Goal: Complete application form

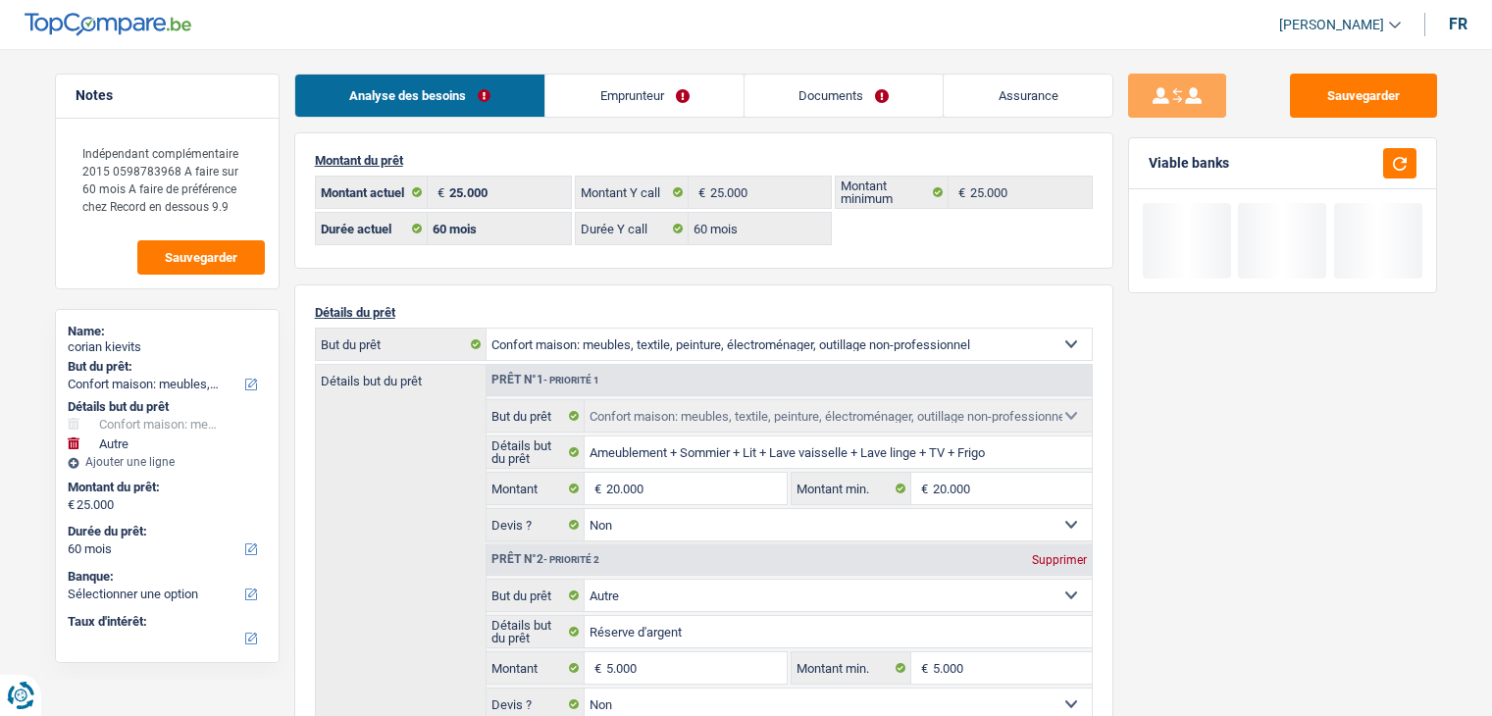
select select "household"
select select "other"
select select "60"
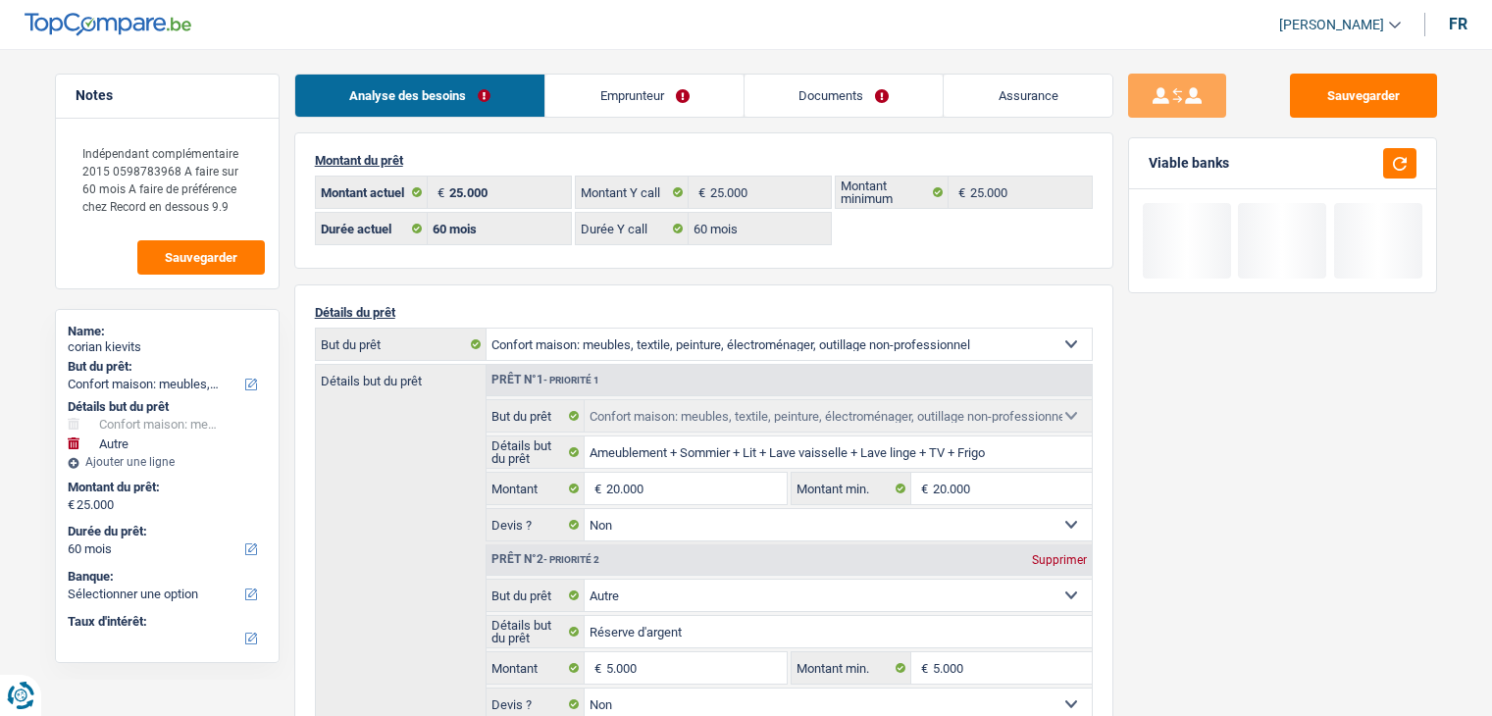
select select "60"
select select "household"
select select "false"
select select "other"
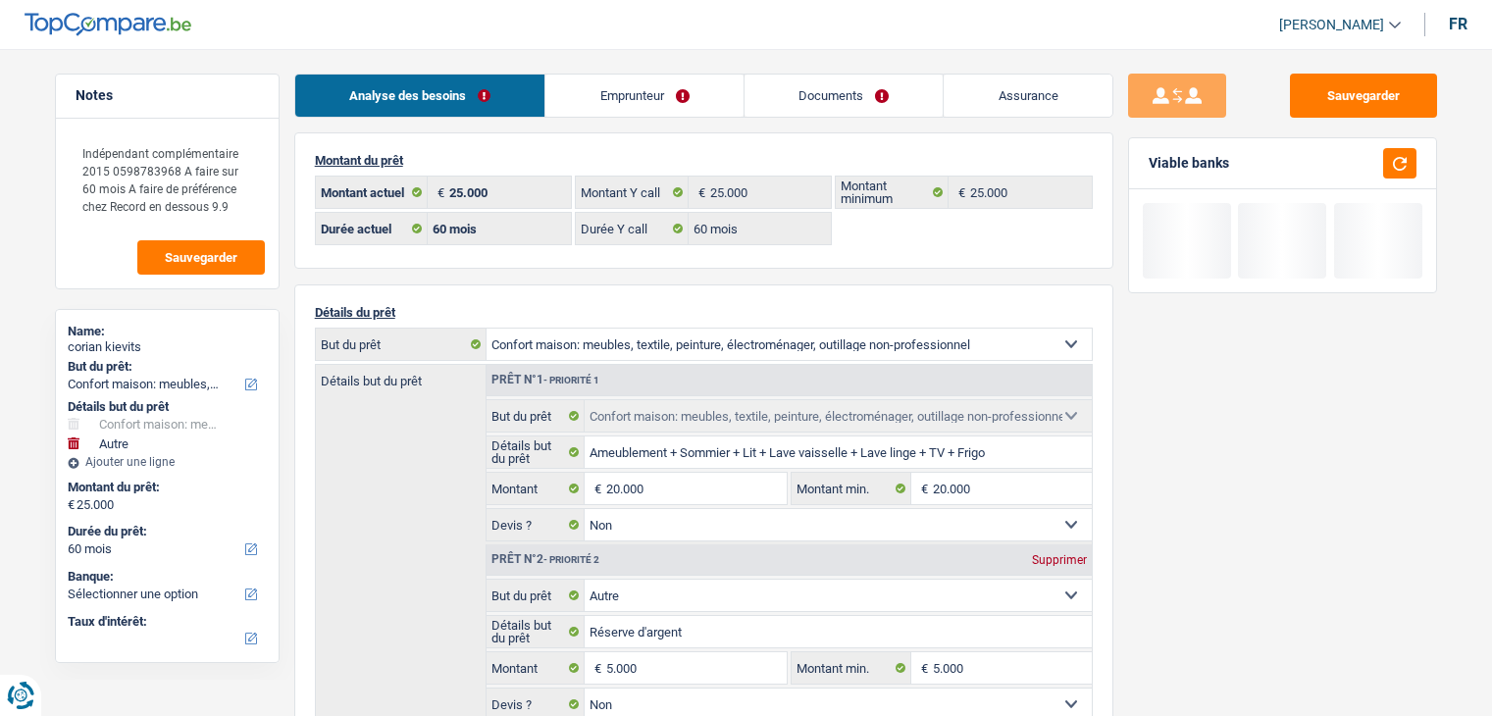
select select "false"
select select "60"
